Goal: Task Accomplishment & Management: Use online tool/utility

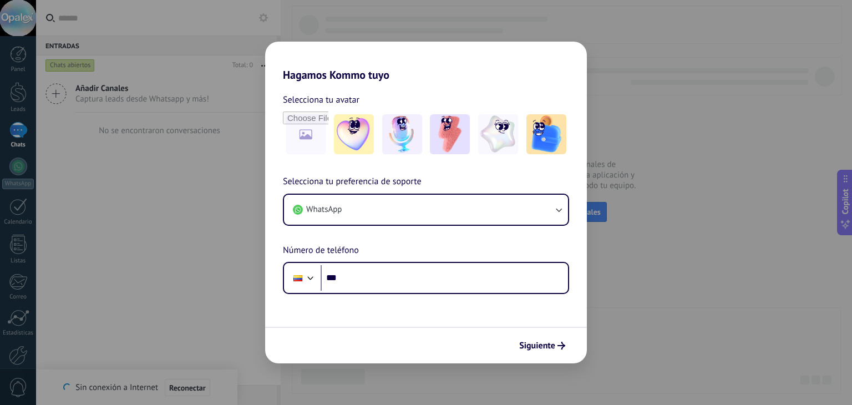
click at [663, 285] on div "Hagamos Kommo tuyo Selecciona tu avatar Selecciona tu preferencia de soporte Wh…" at bounding box center [426, 202] width 852 height 405
click at [626, 314] on div "Hagamos Kommo tuyo Selecciona tu avatar Selecciona tu preferencia de soporte Wh…" at bounding box center [426, 202] width 852 height 405
